Goal: Find specific page/section

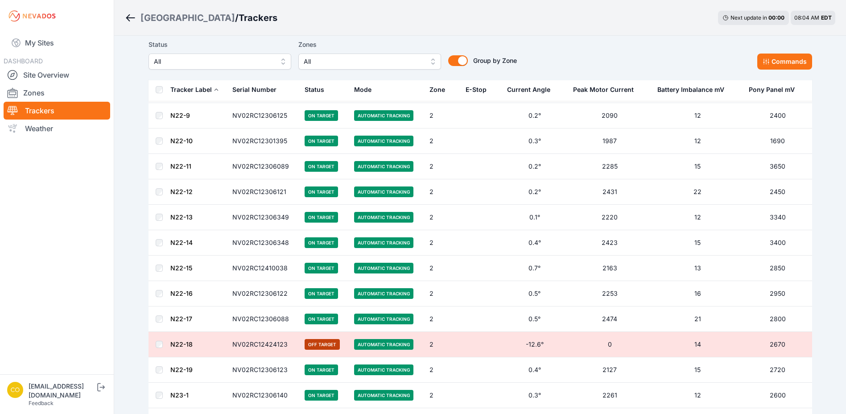
scroll to position [4919, 0]
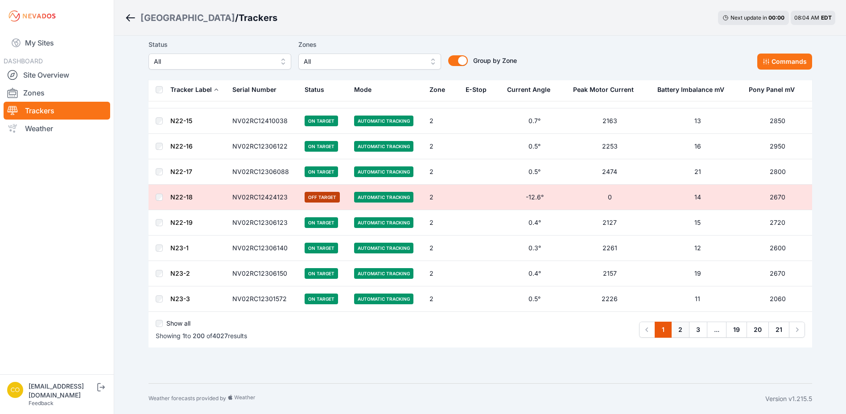
click at [679, 329] on link "2" at bounding box center [680, 330] width 18 height 16
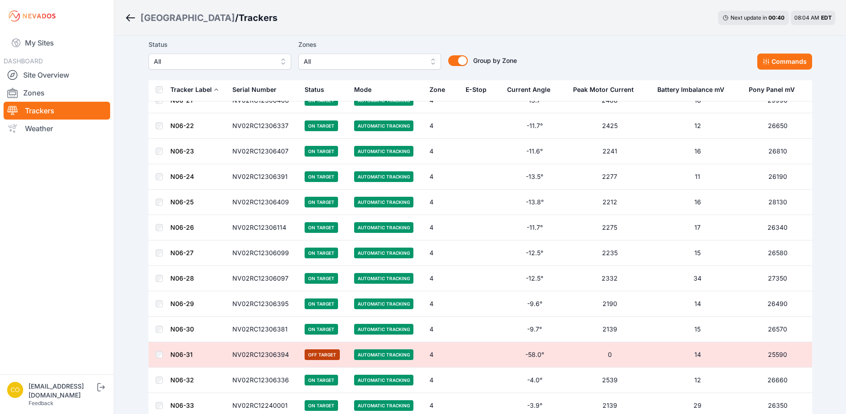
scroll to position [4936, 0]
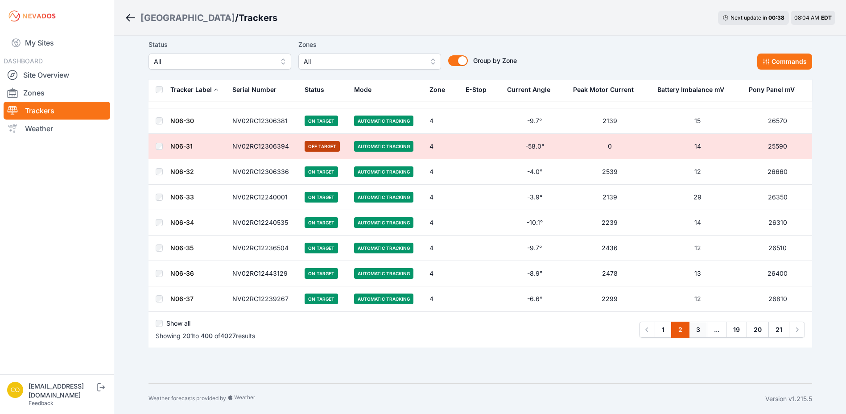
click at [693, 331] on link "3" at bounding box center [698, 330] width 18 height 16
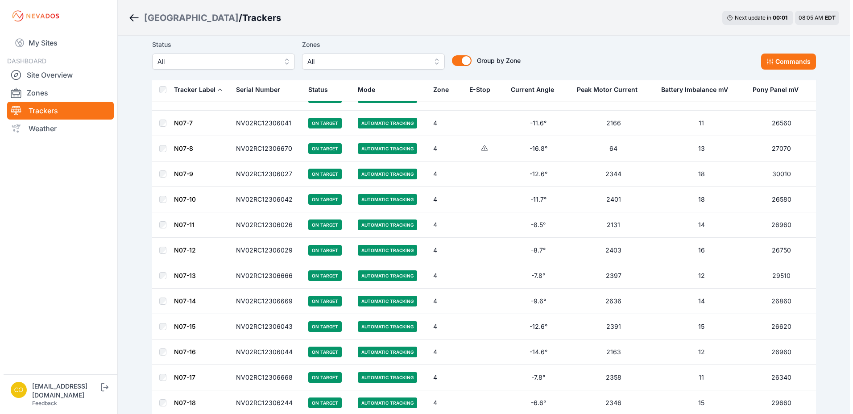
scroll to position [134, 0]
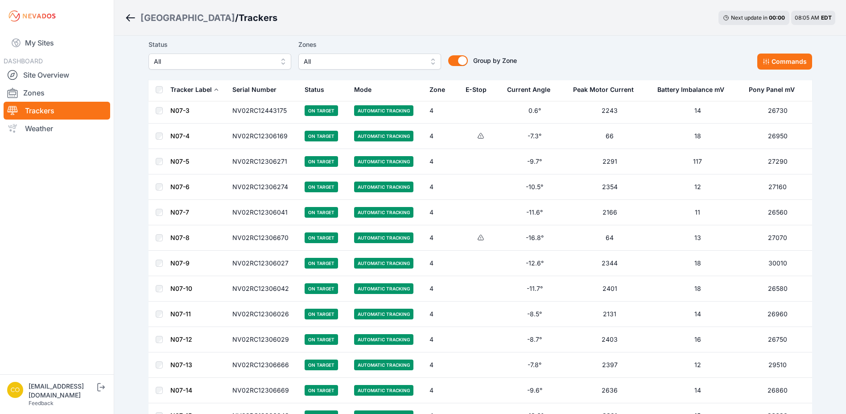
click at [409, 65] on span "All" at bounding box center [364, 61] width 120 height 11
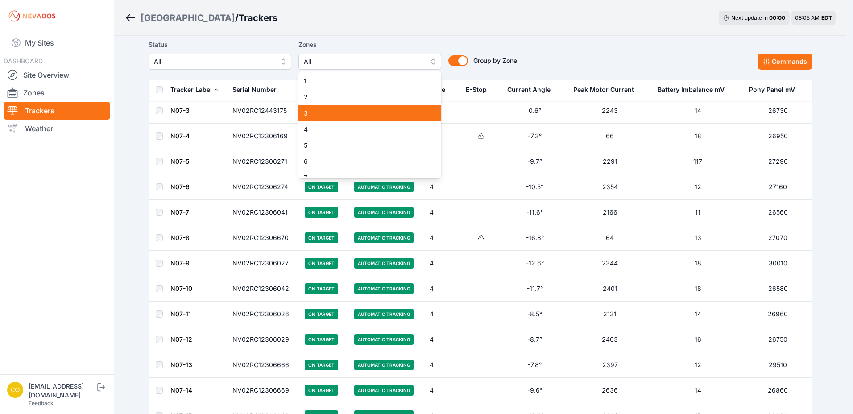
click at [380, 110] on span "3" at bounding box center [364, 113] width 121 height 9
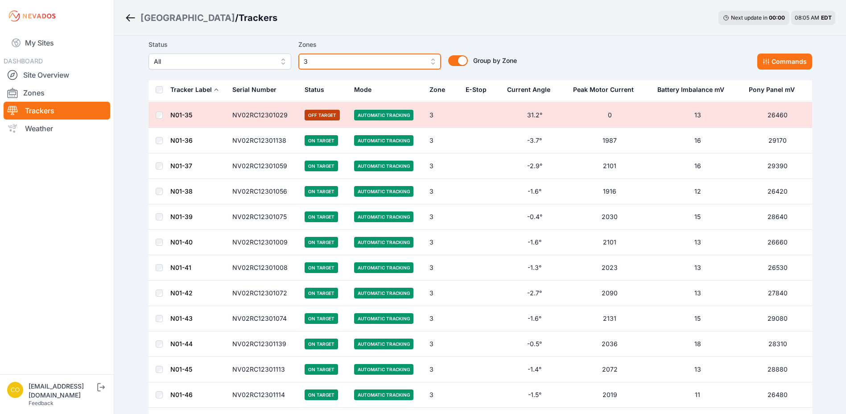
scroll to position [1115, 0]
